Goal: Task Accomplishment & Management: Use online tool/utility

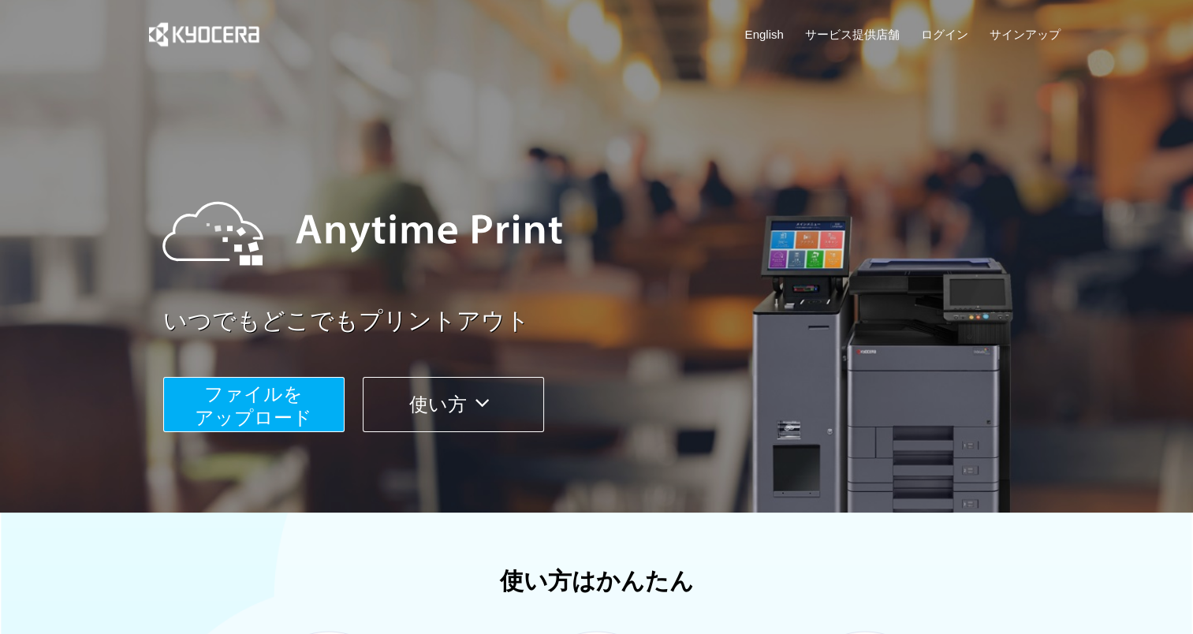
click at [267, 410] on span "ファイルを ​​アップロード" at bounding box center [253, 405] width 117 height 45
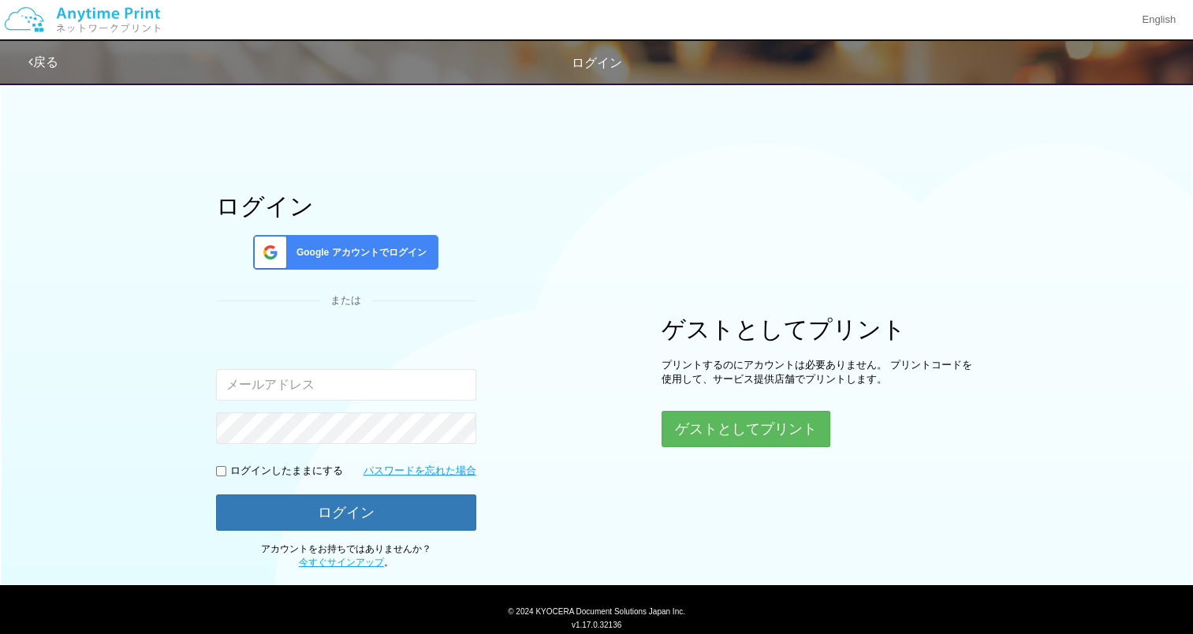
type input "KDC_ATP"
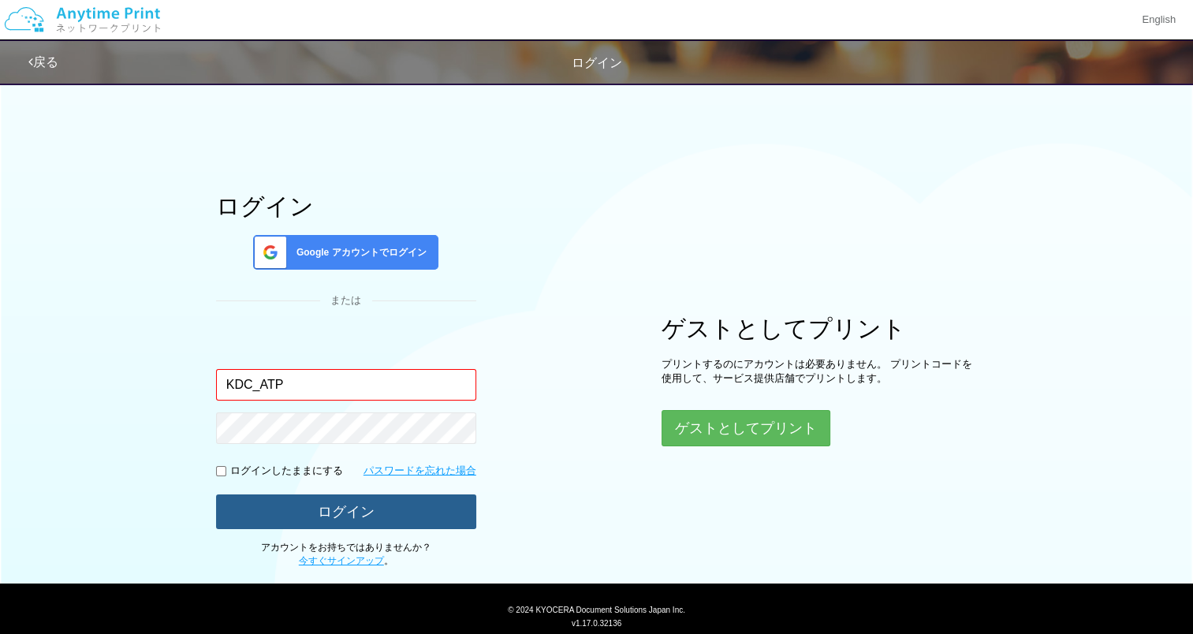
click at [324, 507] on button "ログイン" at bounding box center [346, 511] width 260 height 35
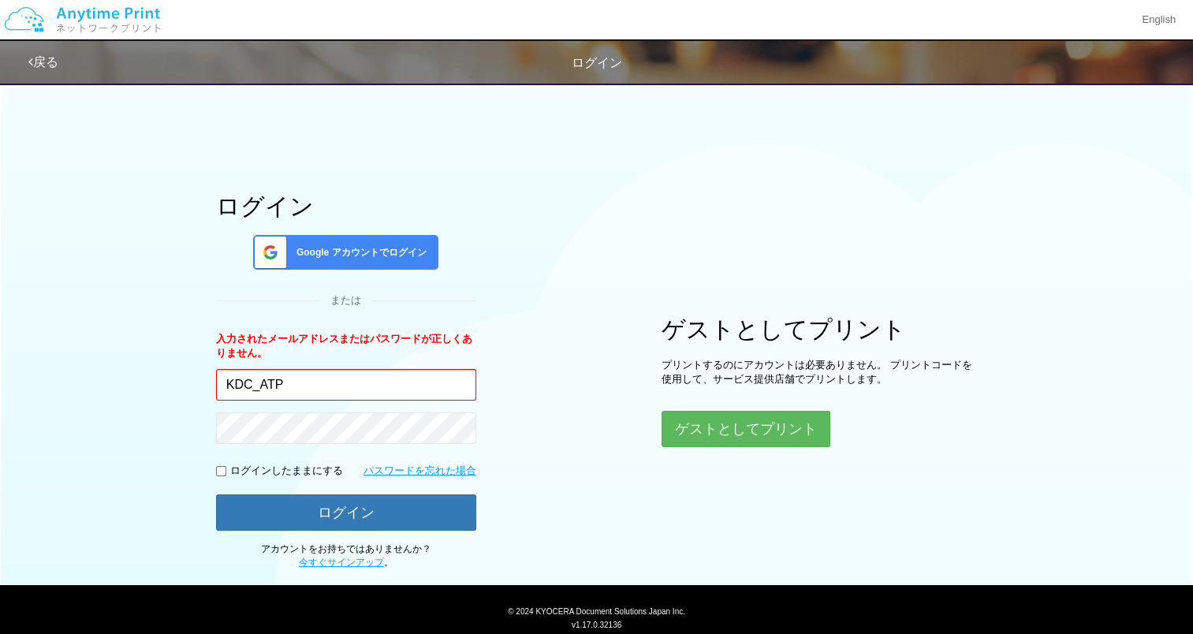
click at [729, 446] on div "ログイン Google アカウントでログイン または 入力されたメールアドレスまたはパスワードが正しくありません。 KDC_ATP ログインしたままにする パ…" at bounding box center [597, 321] width 946 height 495
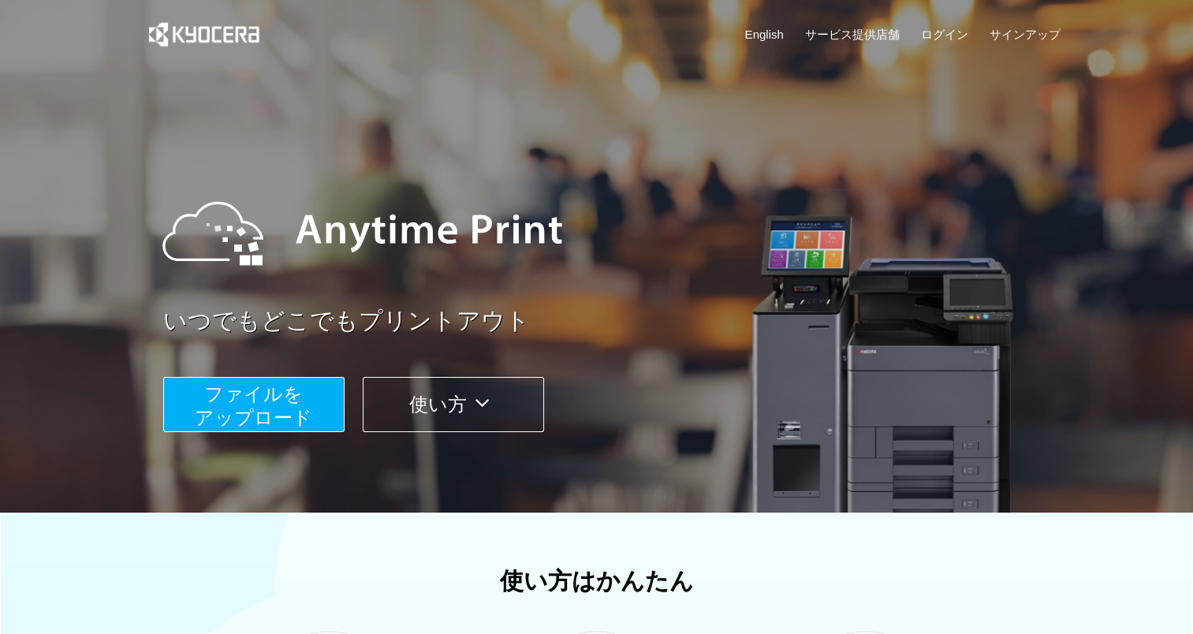
click at [298, 407] on span "ファイルを ​​アップロード" at bounding box center [253, 405] width 117 height 45
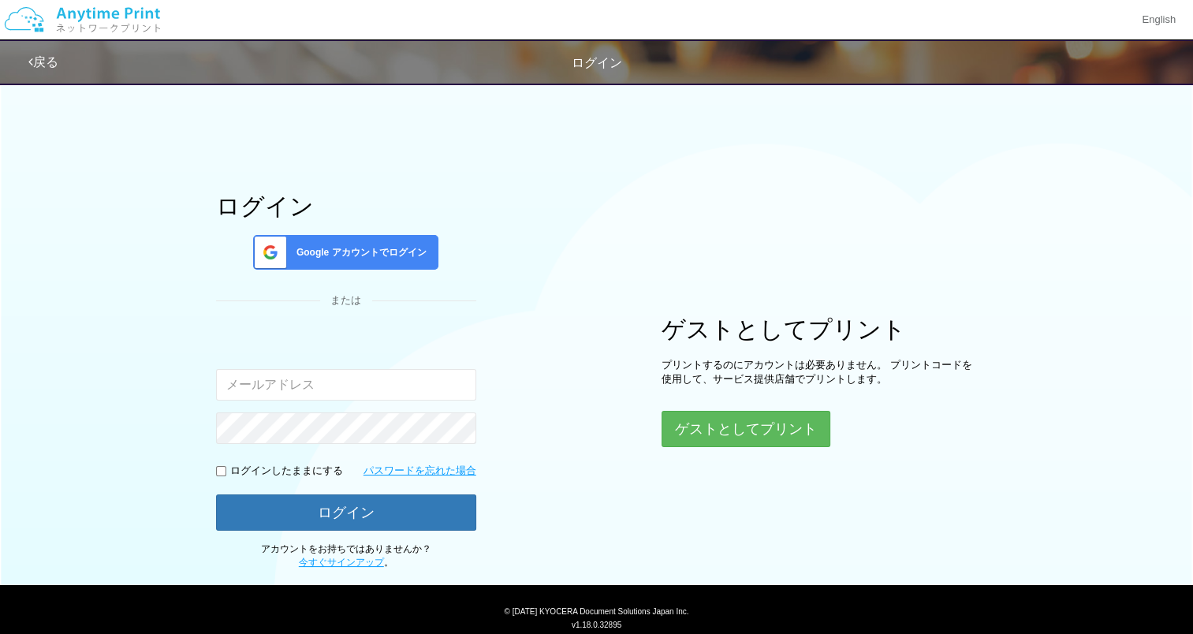
type input "[EMAIL_ADDRESS][DOMAIN_NAME]"
click at [306, 378] on input "[EMAIL_ADDRESS][DOMAIN_NAME]" at bounding box center [346, 385] width 260 height 32
click at [177, 372] on div "ログイン Google アカウントでログイン または 入力されたメールアドレスまたはパスワードが正しくありません。 [PERSON_NAME][EMAIL_A…" at bounding box center [597, 321] width 946 height 495
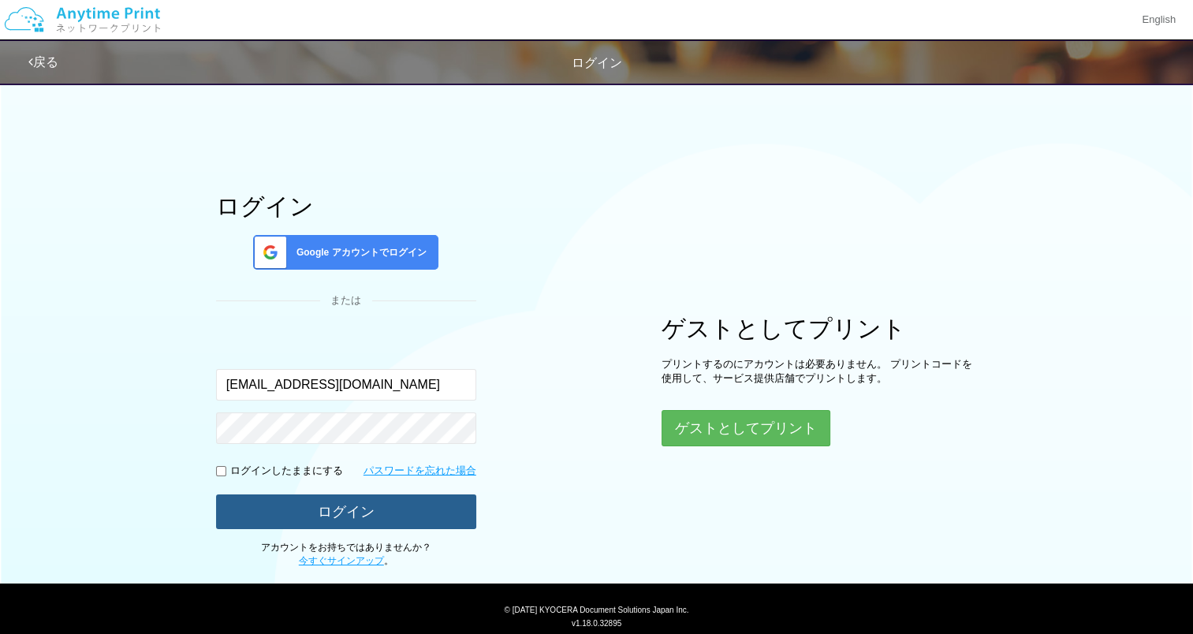
click at [386, 514] on button "ログイン" at bounding box center [346, 511] width 260 height 35
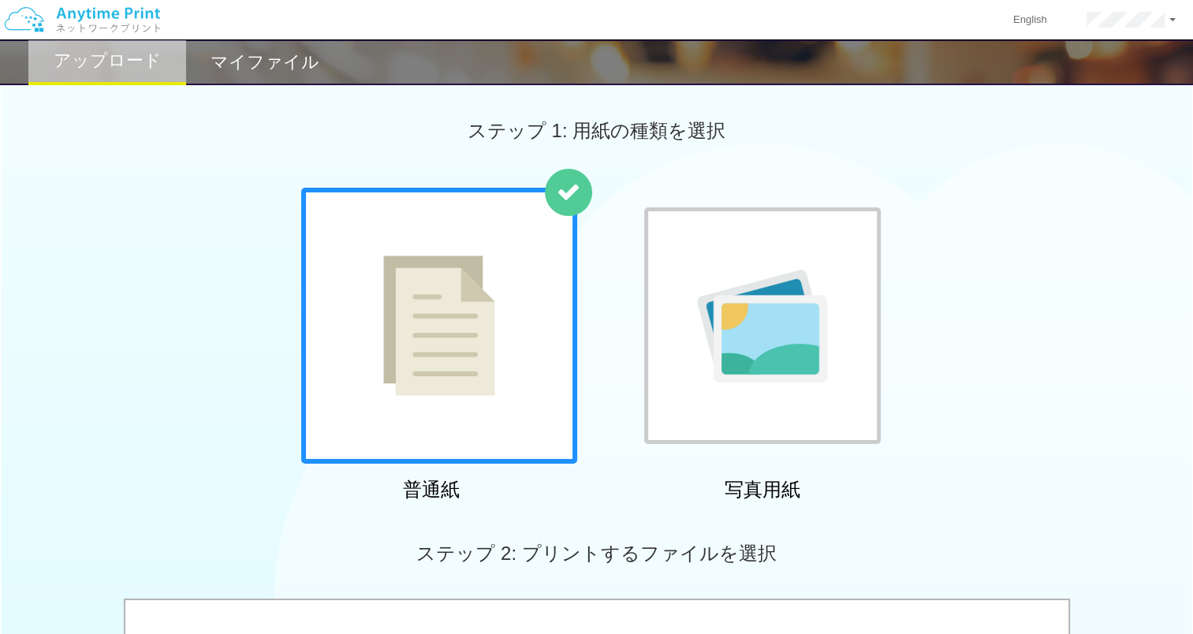
click at [504, 305] on div at bounding box center [439, 326] width 276 height 276
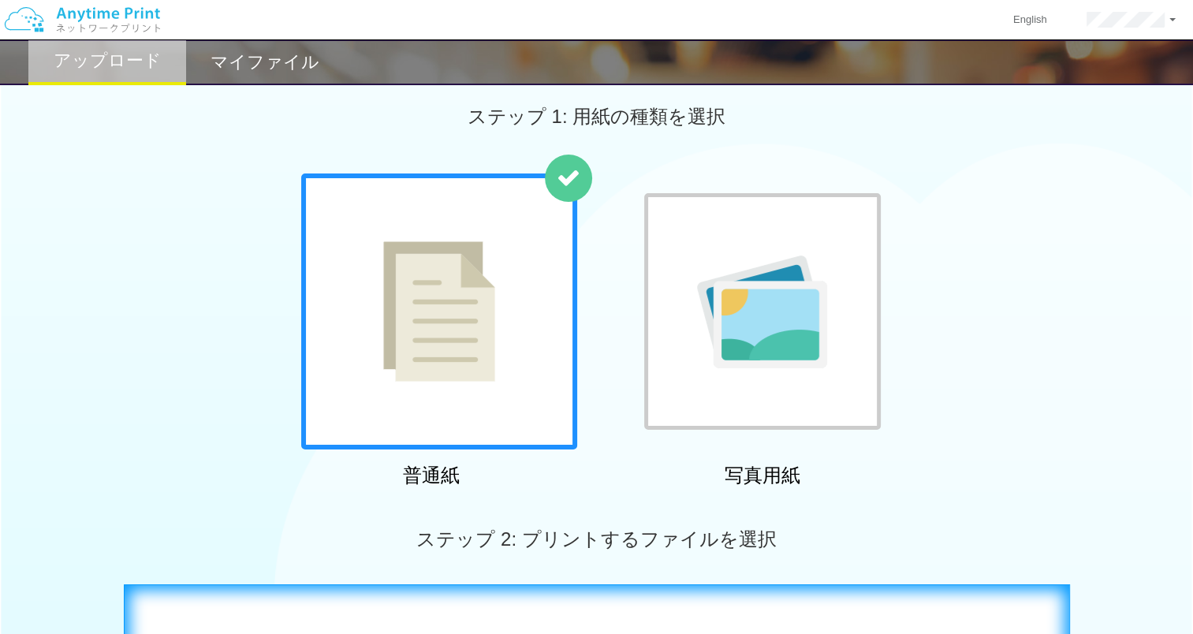
scroll to position [237, 0]
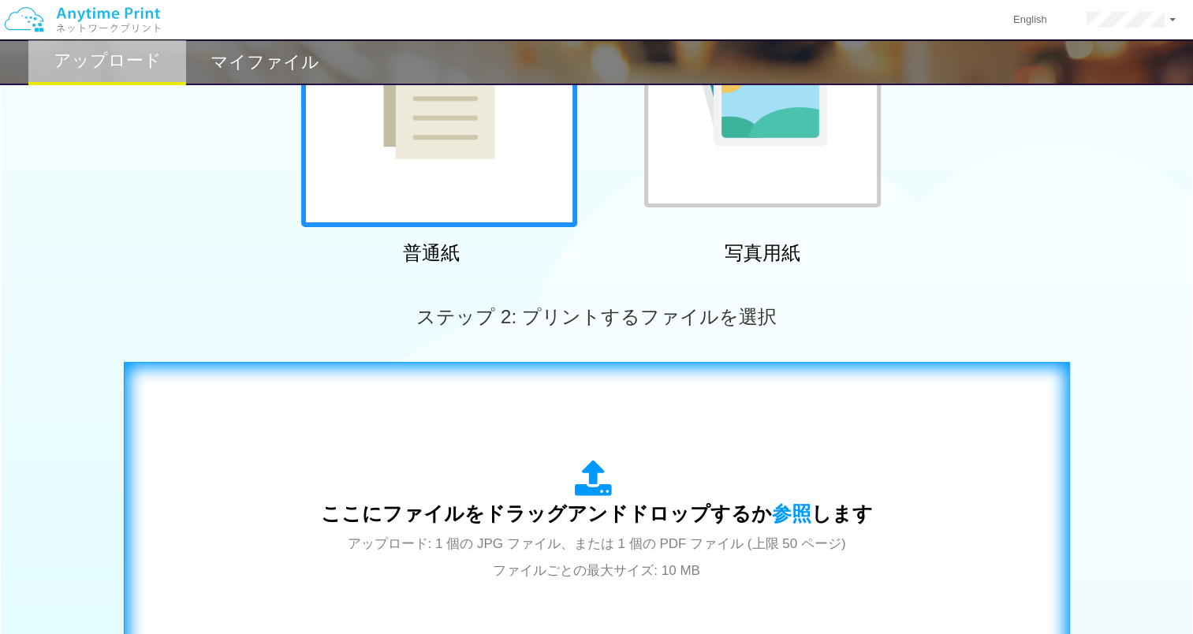
click at [578, 449] on div "ここにファイルをドラッグアンドドロップするか 参照 します アップロード: 1 個の JPG ファイル、または 1 個の PDF ファイル (上限 50 ペー…" at bounding box center [596, 521] width 913 height 285
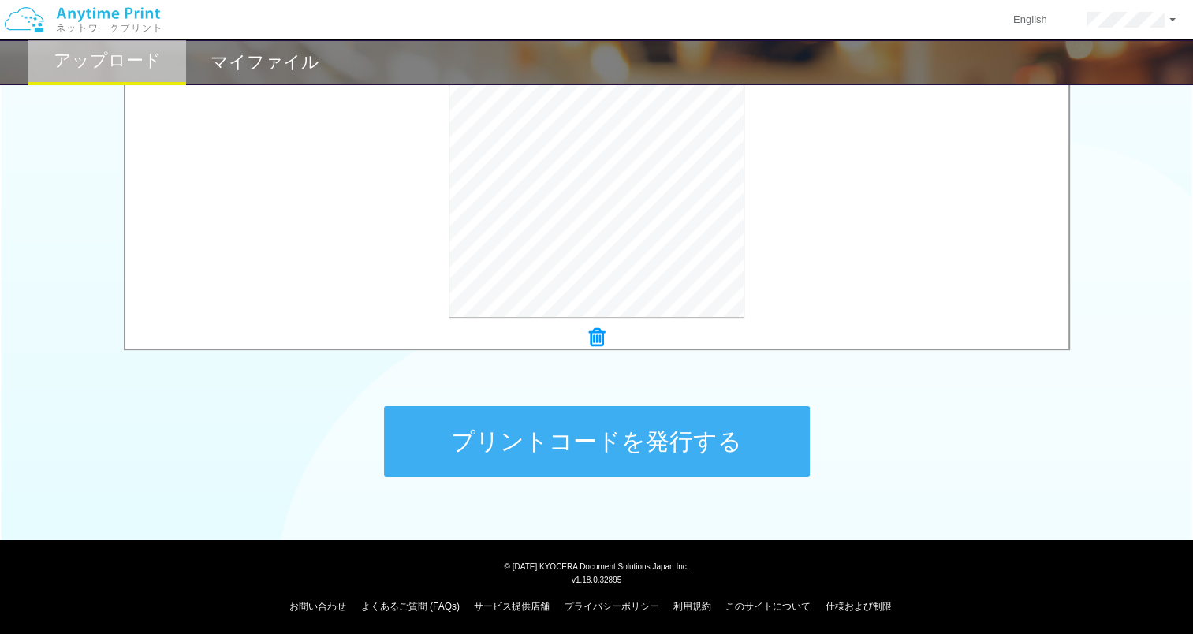
scroll to position [565, 0]
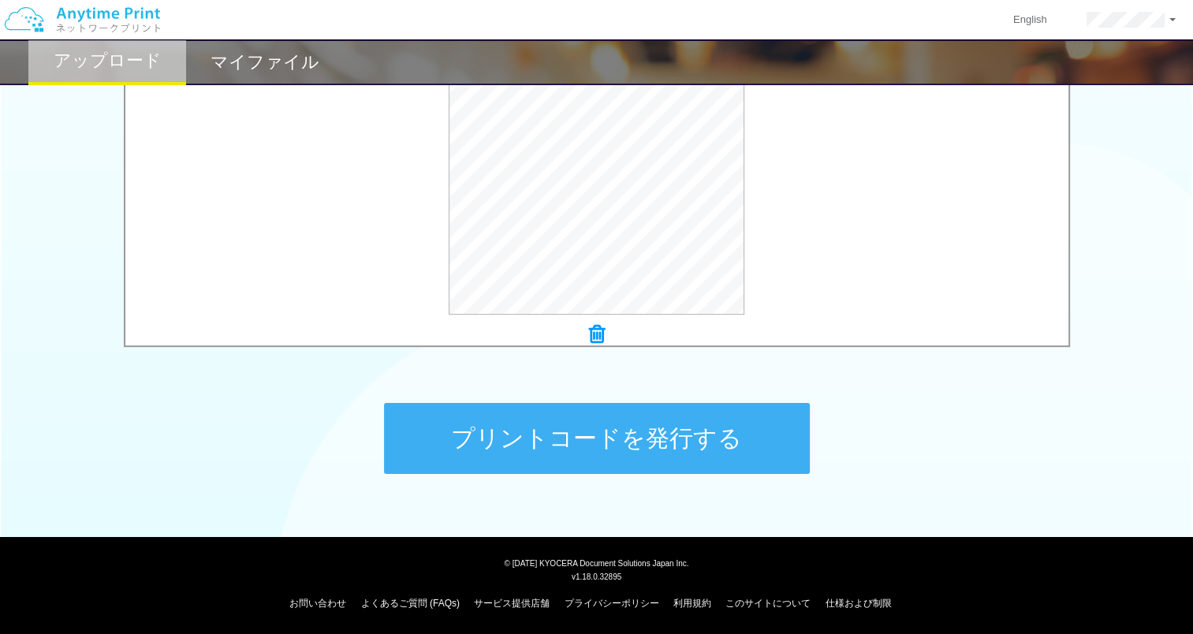
click at [548, 446] on button "プリントコードを発行する" at bounding box center [597, 438] width 426 height 71
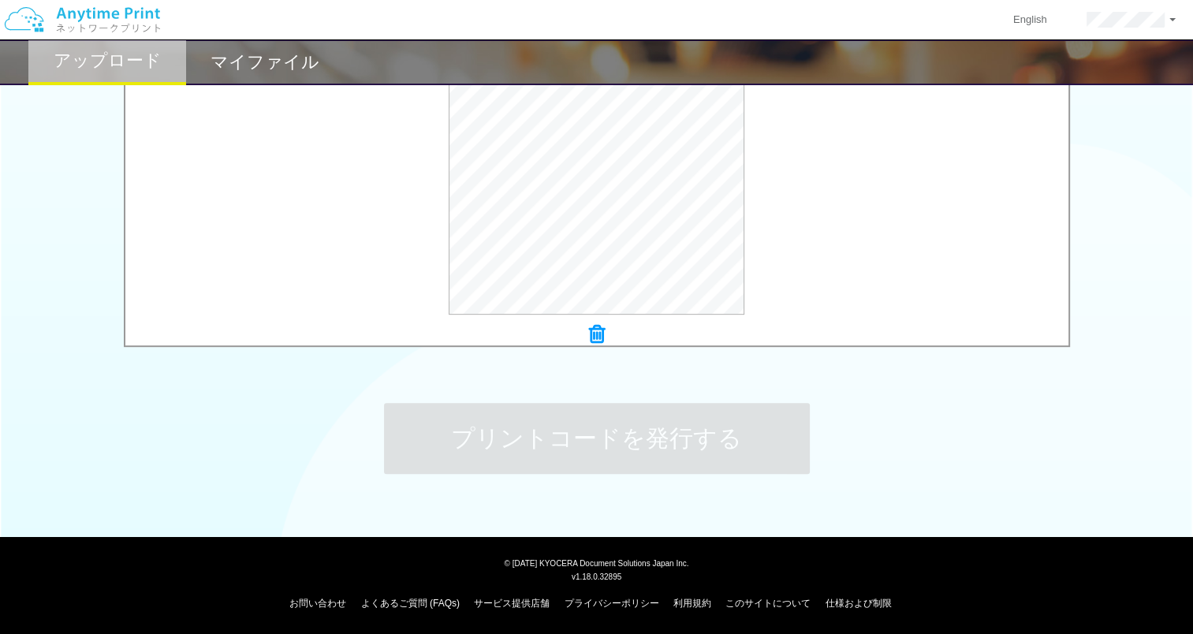
scroll to position [0, 0]
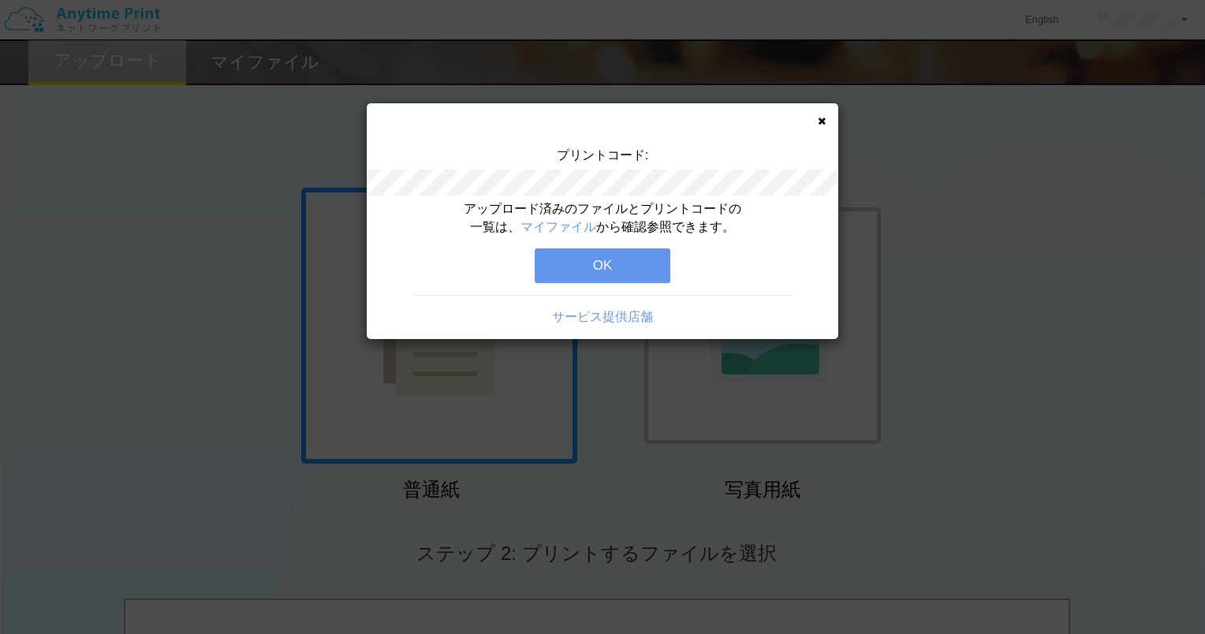
click at [575, 270] on button "OK" at bounding box center [603, 265] width 136 height 35
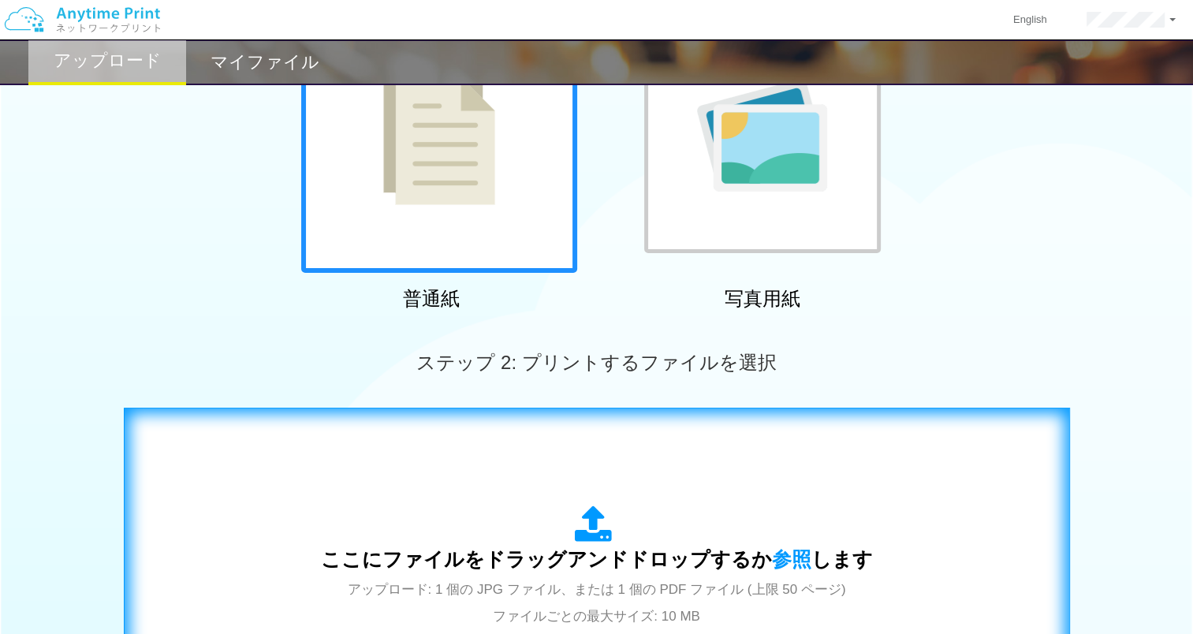
scroll to position [315, 0]
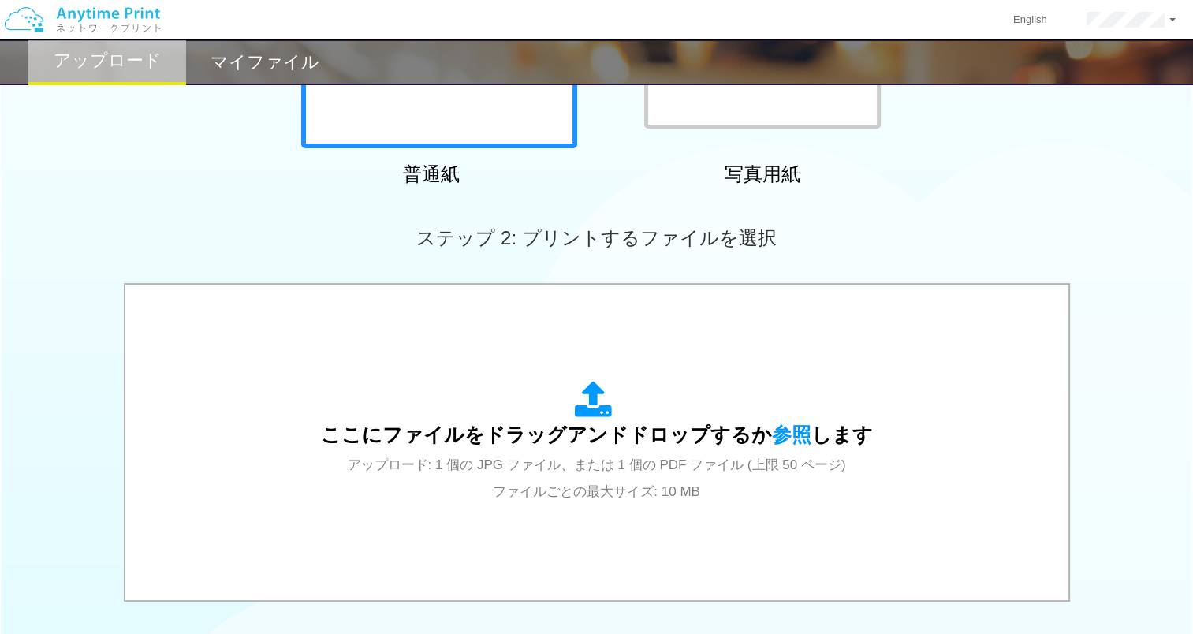
click at [276, 70] on h2 "マイファイル" at bounding box center [265, 62] width 109 height 19
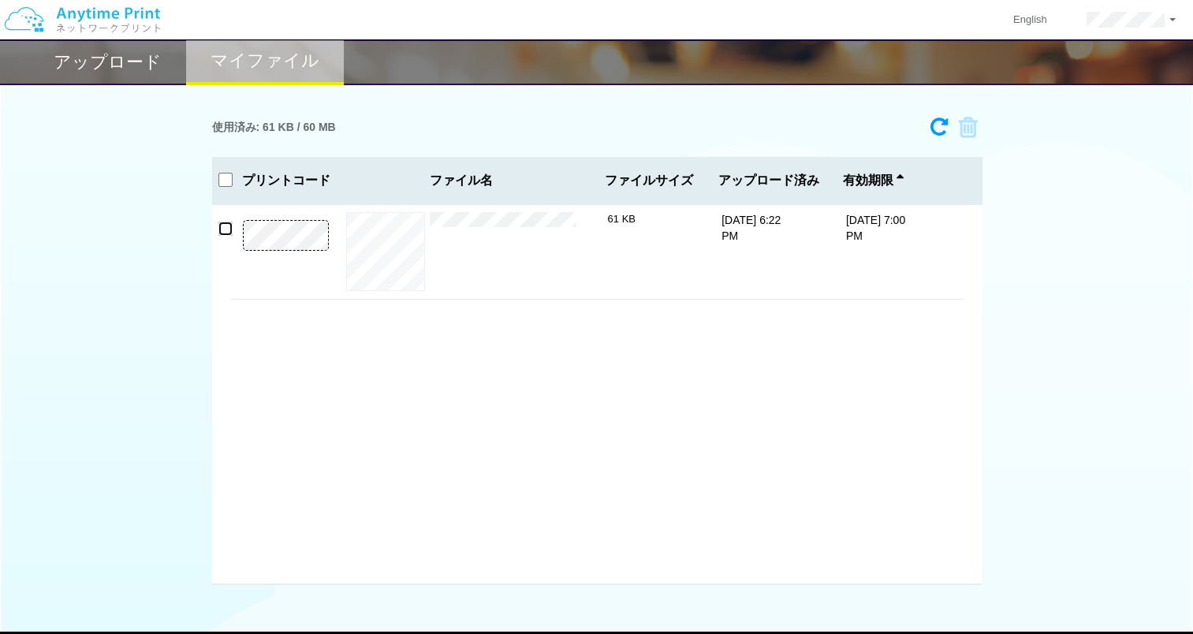
click at [225, 227] on input "checkbox" at bounding box center [225, 229] width 14 height 14
click at [575, 369] on div "プレビュー × FRe7FOZUUAAPpGQ.jpg 61 KB [DATE] 6:22 PM [DATE] 7:00 PM" at bounding box center [597, 394] width 770 height 380
click at [224, 229] on input "checkbox" at bounding box center [225, 229] width 14 height 14
checkbox input "false"
click at [113, 28] on img at bounding box center [82, 19] width 168 height 55
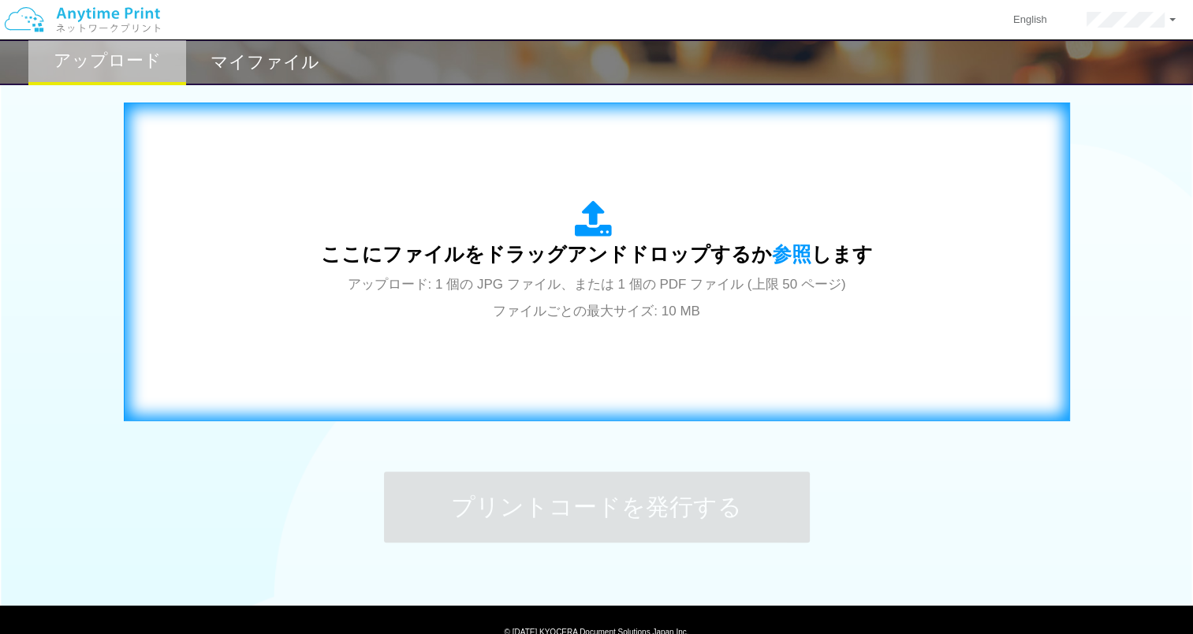
scroll to position [565, 0]
